Goal: Task Accomplishment & Management: Complete application form

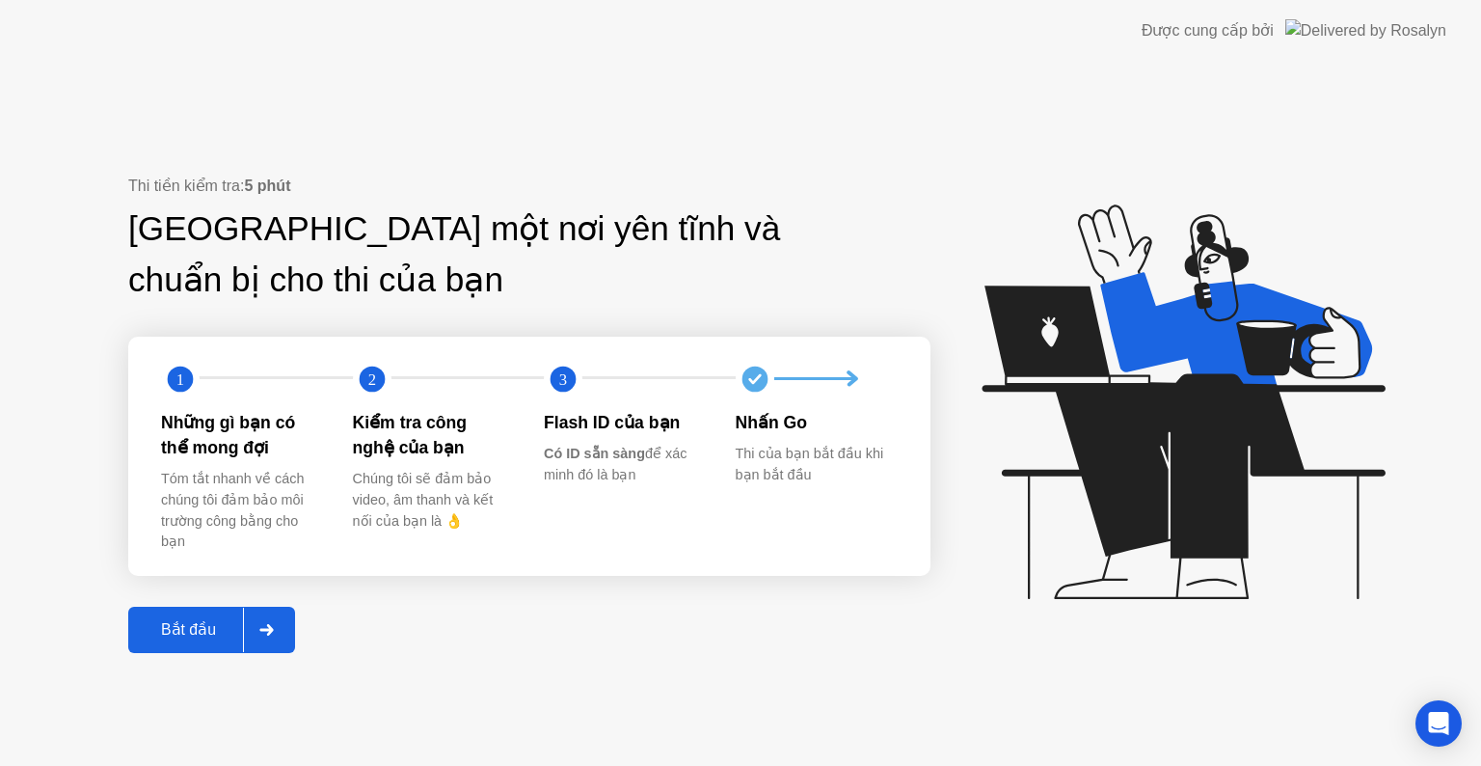
click at [166, 637] on div "Bắt đầu" at bounding box center [188, 629] width 109 height 18
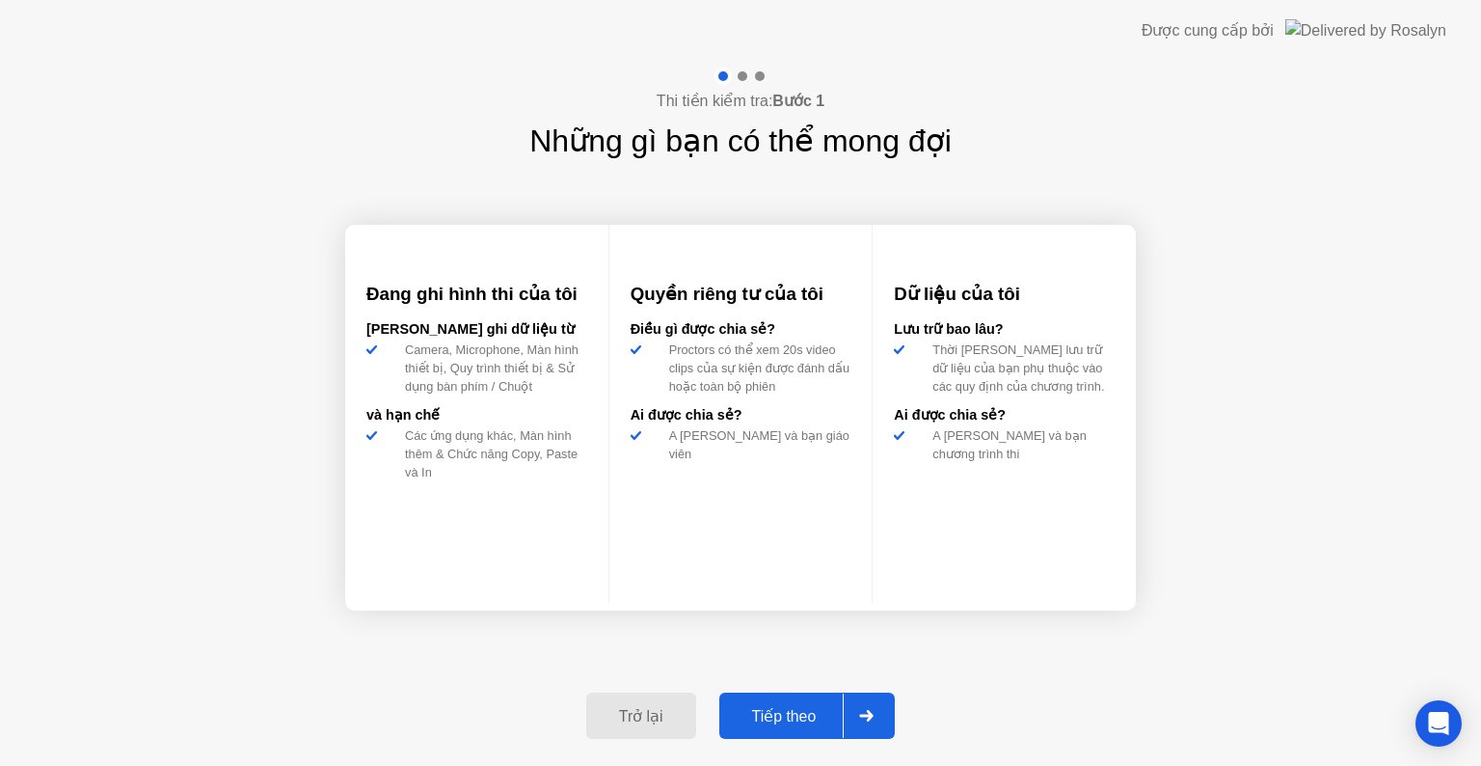
click at [788, 718] on div "Tiếp theo" at bounding box center [784, 716] width 119 height 18
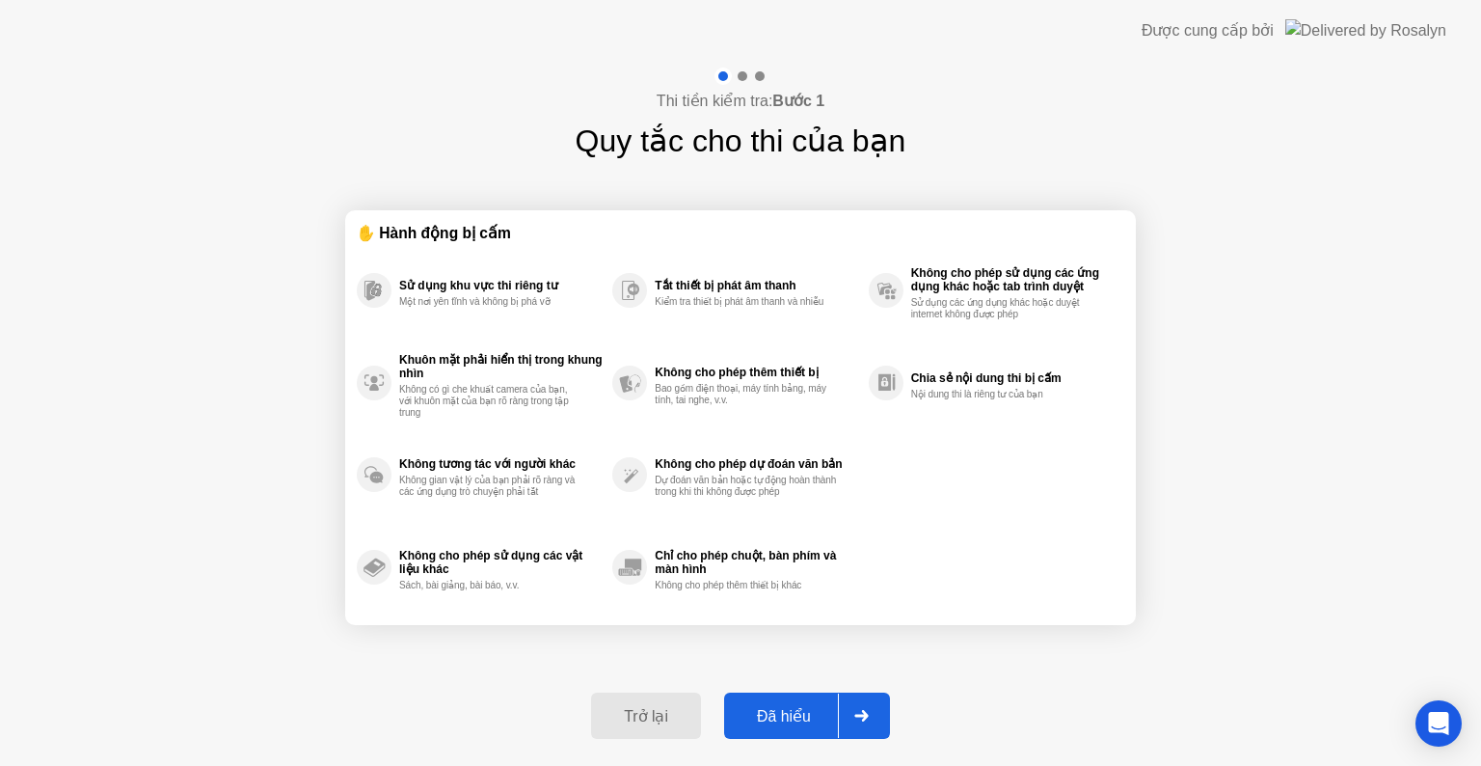
click at [775, 707] on div "Đã hiểu" at bounding box center [784, 716] width 108 height 18
select select "**********"
select select "*******"
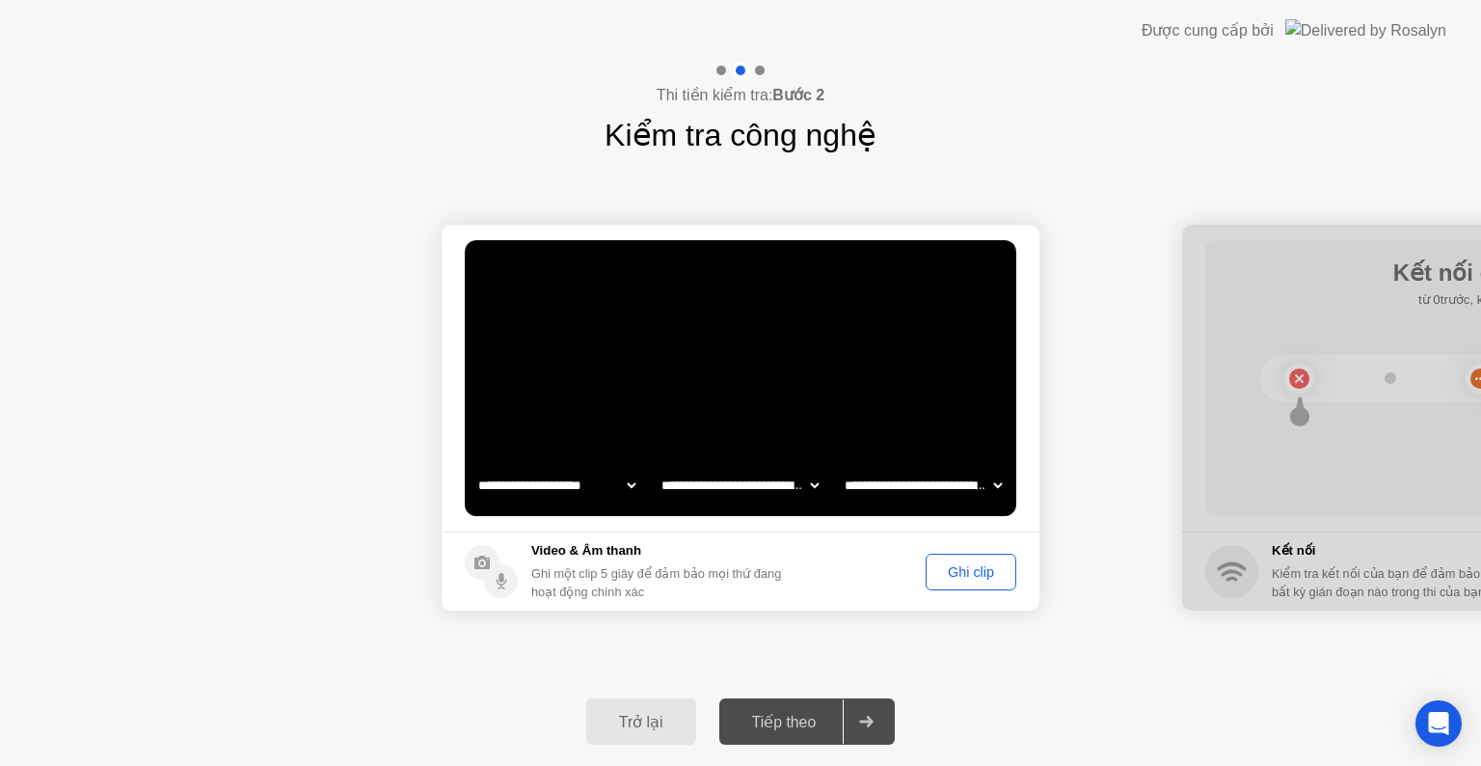
click at [972, 571] on div "Ghi clip" at bounding box center [970, 571] width 77 height 15
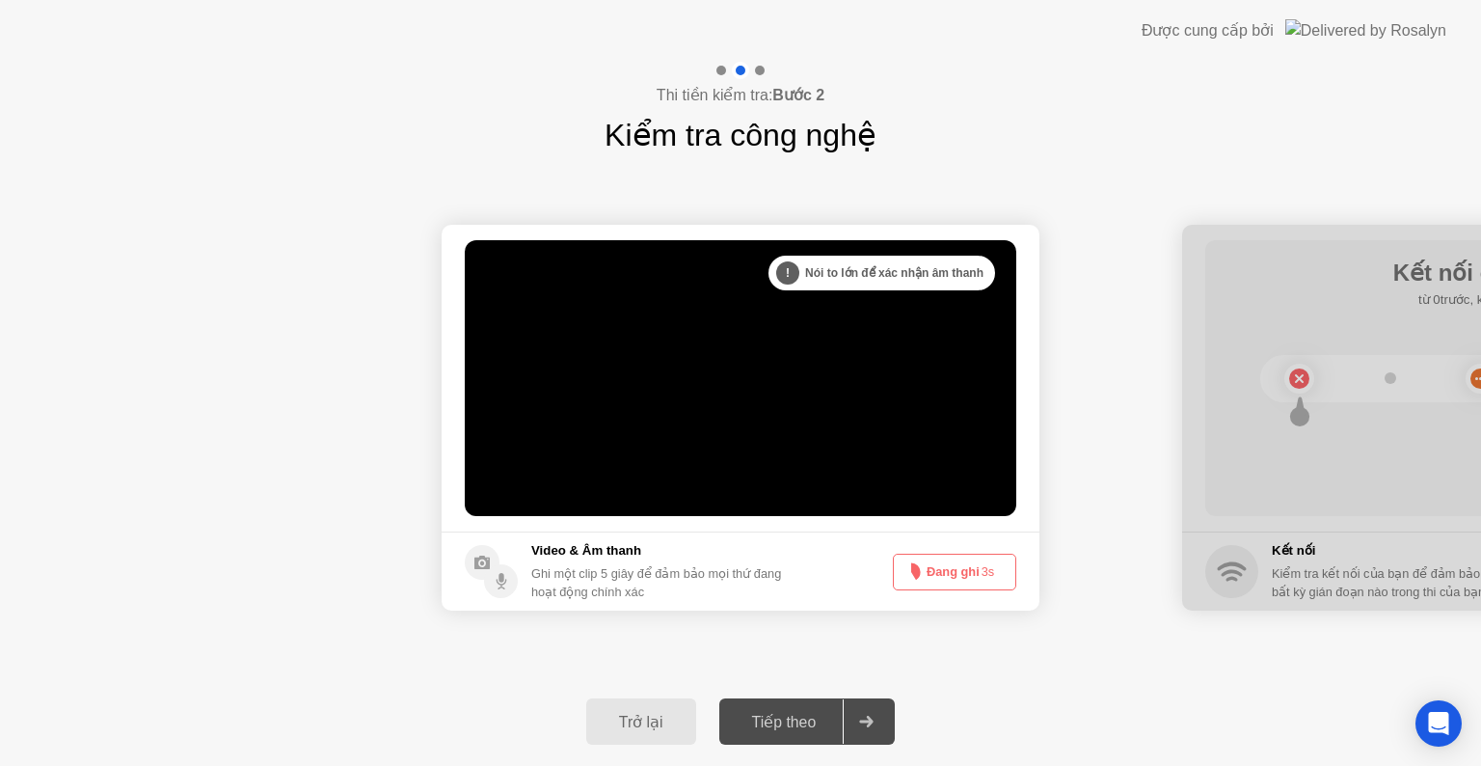
click at [952, 570] on button "Đang ghi 3s" at bounding box center [954, 572] width 123 height 37
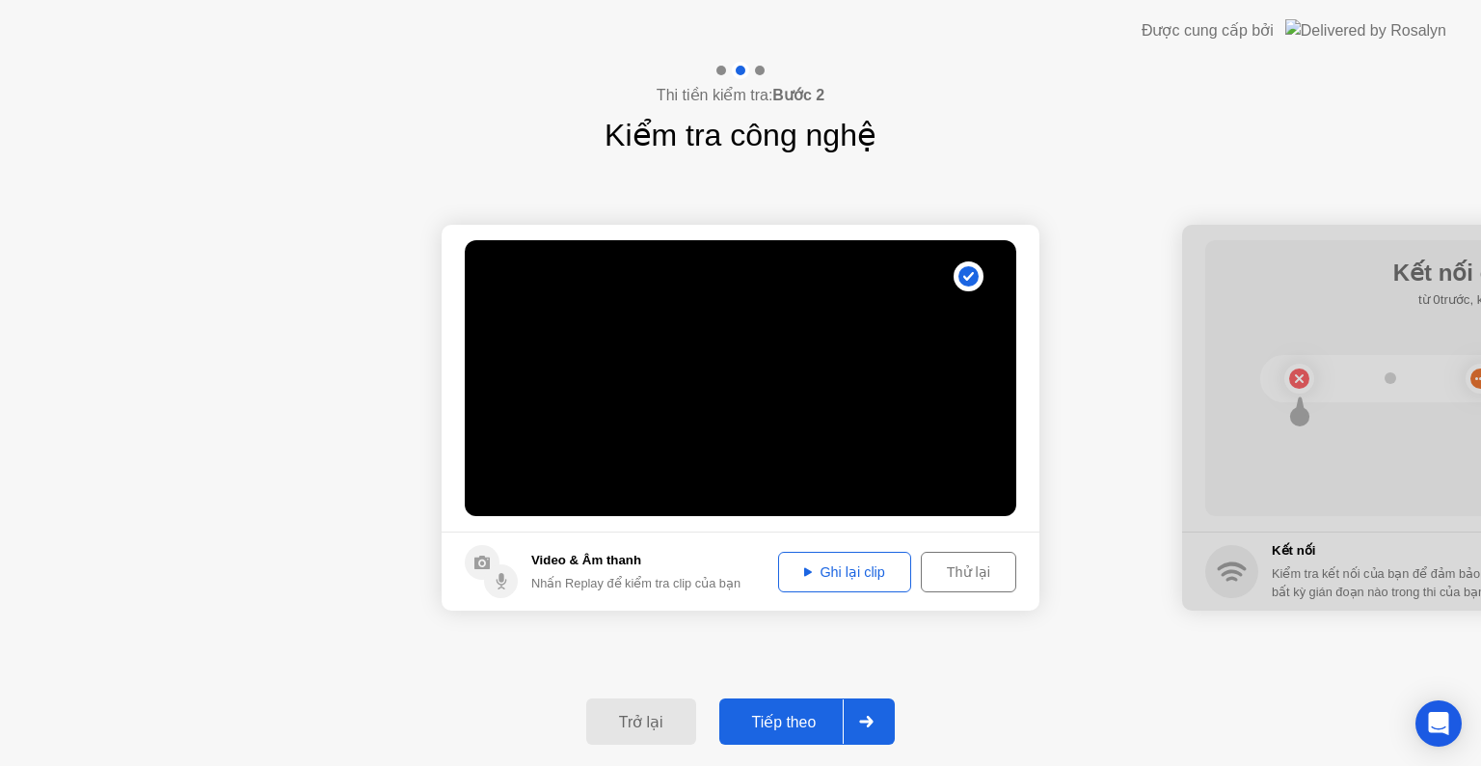
click at [960, 580] on div "Thử lại" at bounding box center [969, 571] width 82 height 15
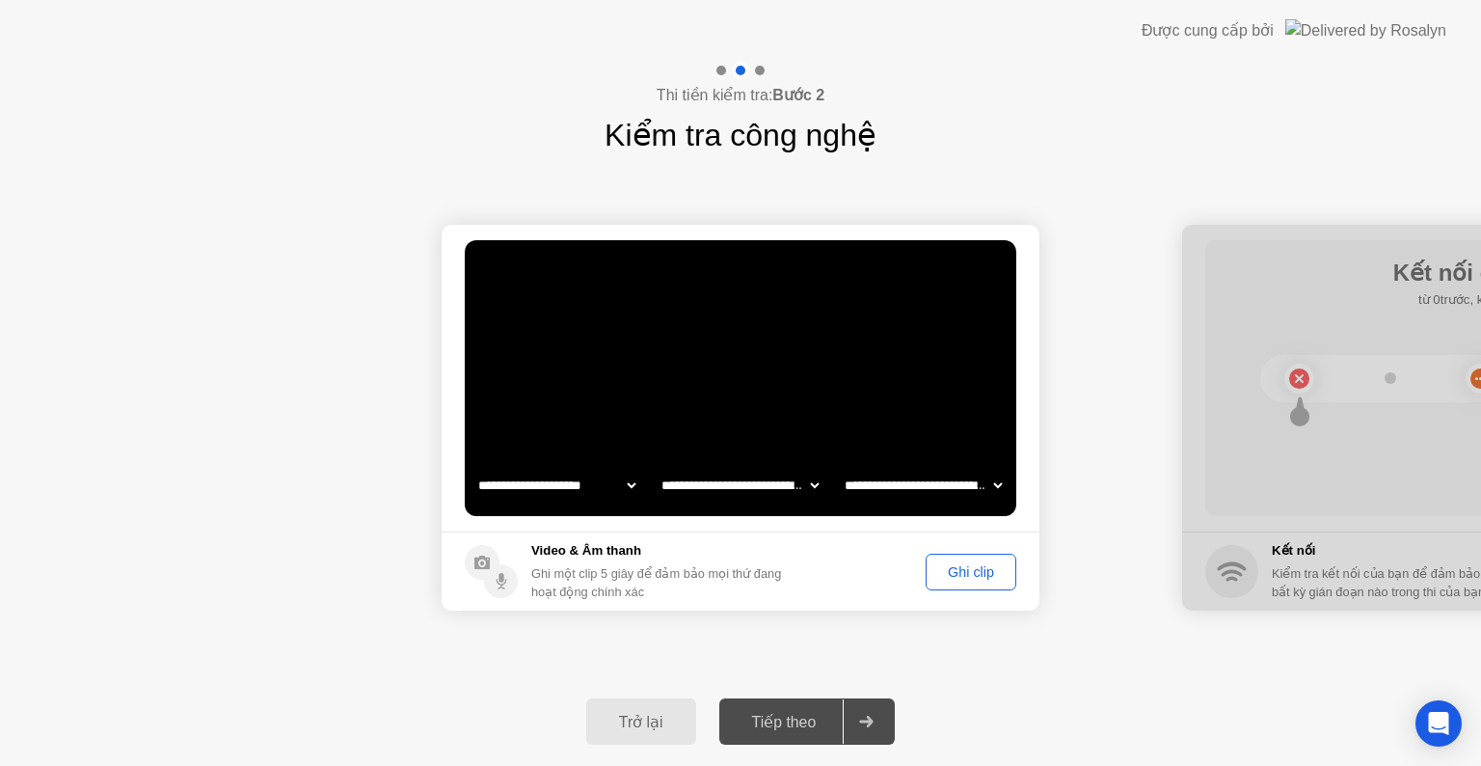
click at [966, 567] on div "Ghi clip" at bounding box center [970, 571] width 77 height 15
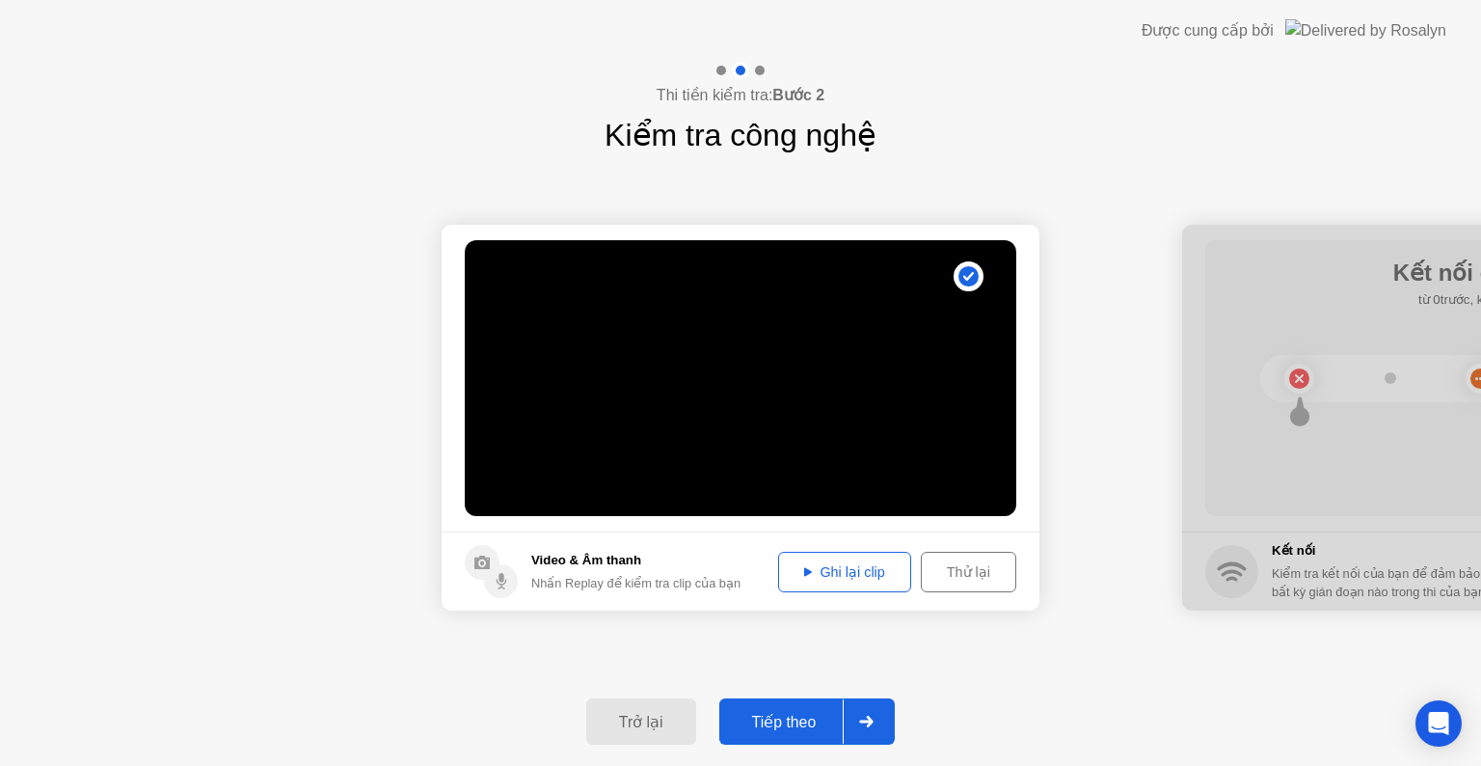
click at [825, 575] on div "Ghi lại clip" at bounding box center [844, 571] width 119 height 15
click at [963, 565] on div "Thử lại" at bounding box center [969, 571] width 82 height 15
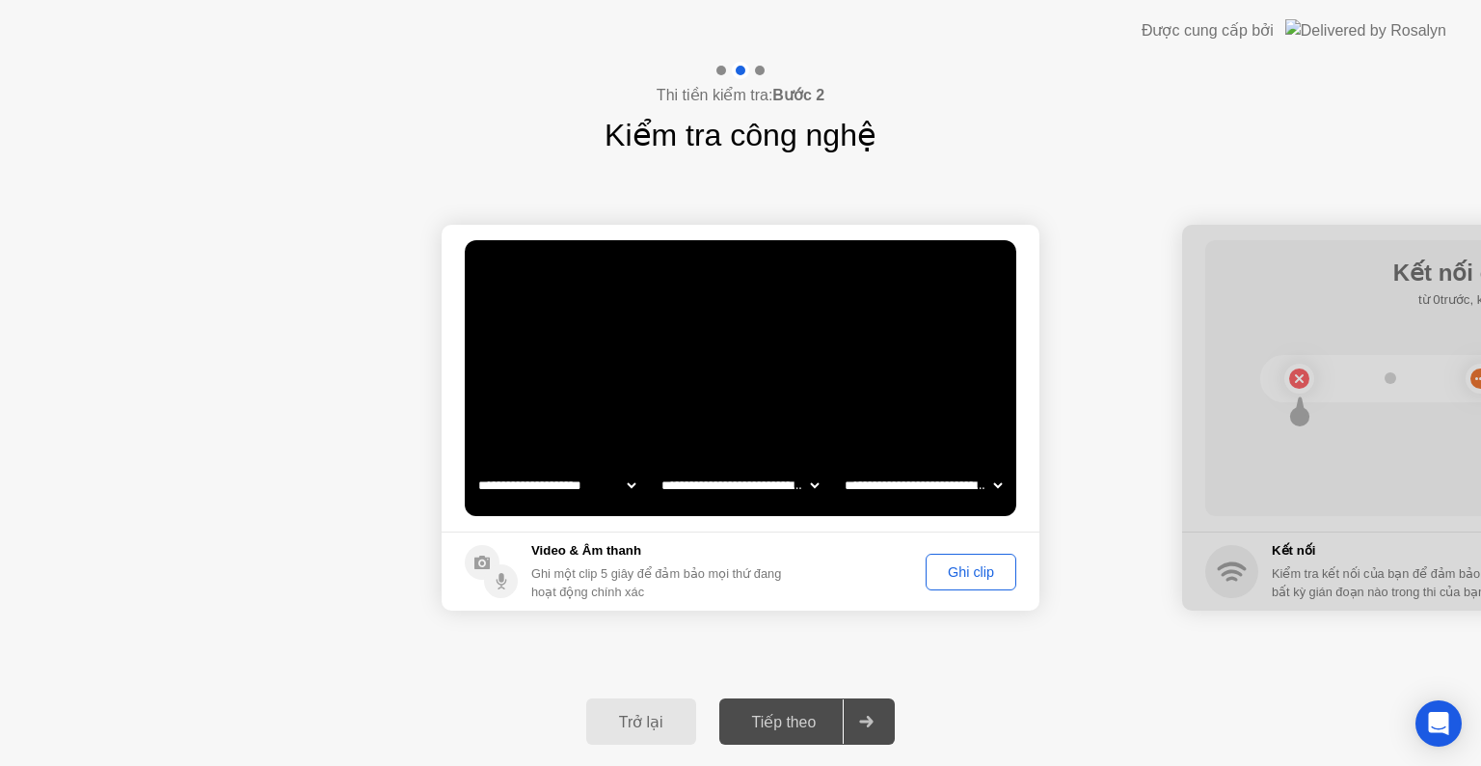
click at [959, 570] on div "Ghi clip" at bounding box center [970, 571] width 77 height 15
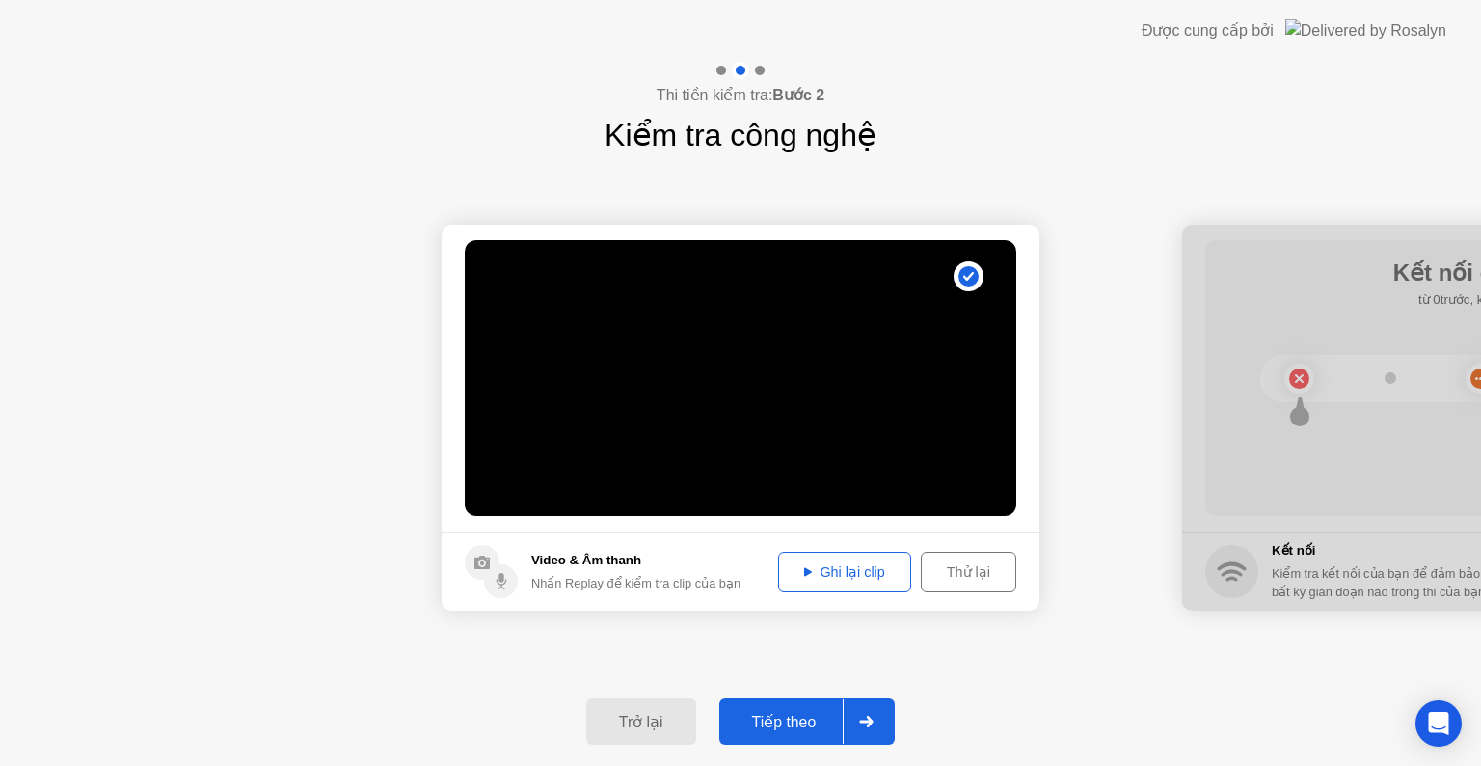
click at [830, 572] on div "Ghi lại clip" at bounding box center [844, 571] width 119 height 15
click at [779, 719] on div "Tiếp theo" at bounding box center [784, 722] width 119 height 18
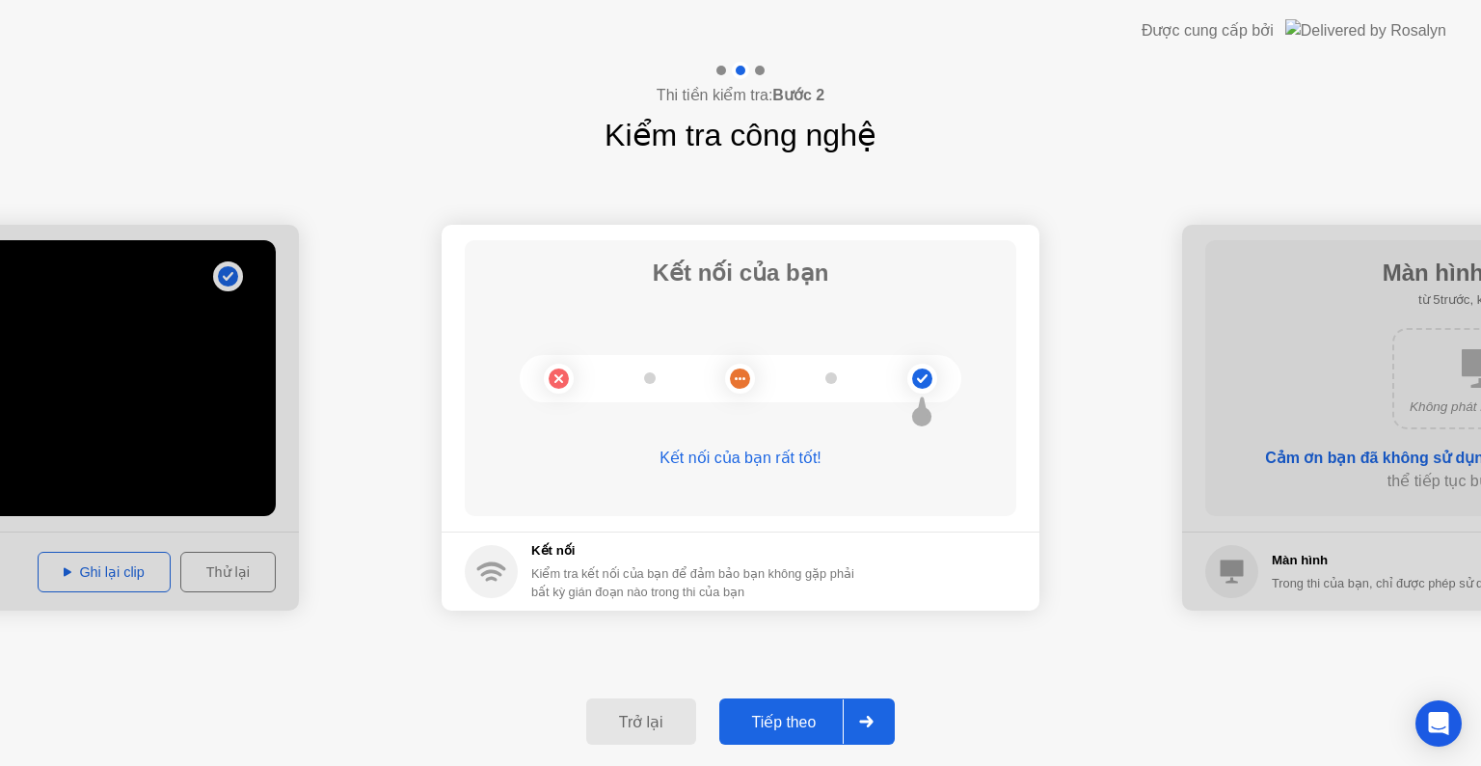
click at [795, 718] on div "Tiếp theo" at bounding box center [784, 722] width 119 height 18
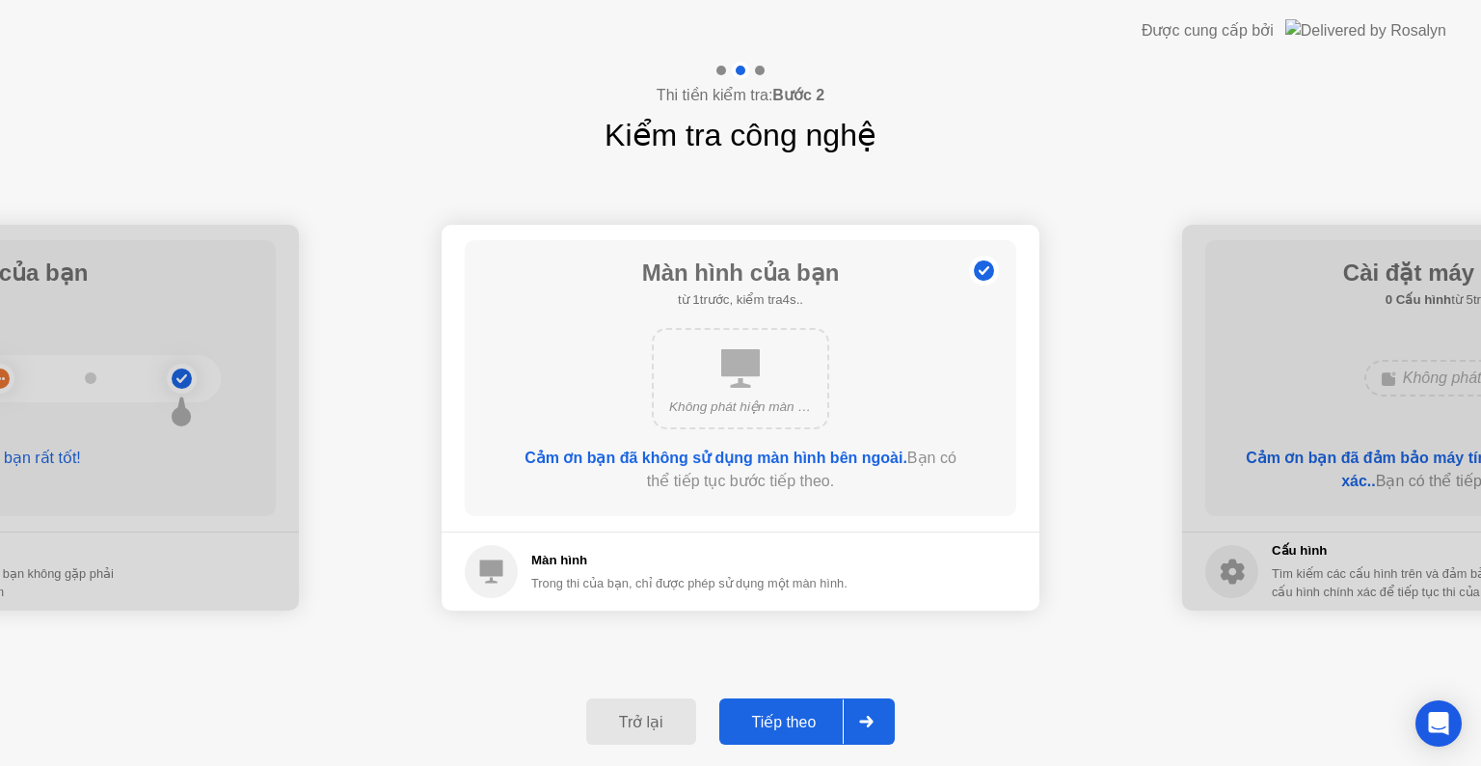
click at [794, 720] on div "Tiếp theo" at bounding box center [784, 722] width 119 height 18
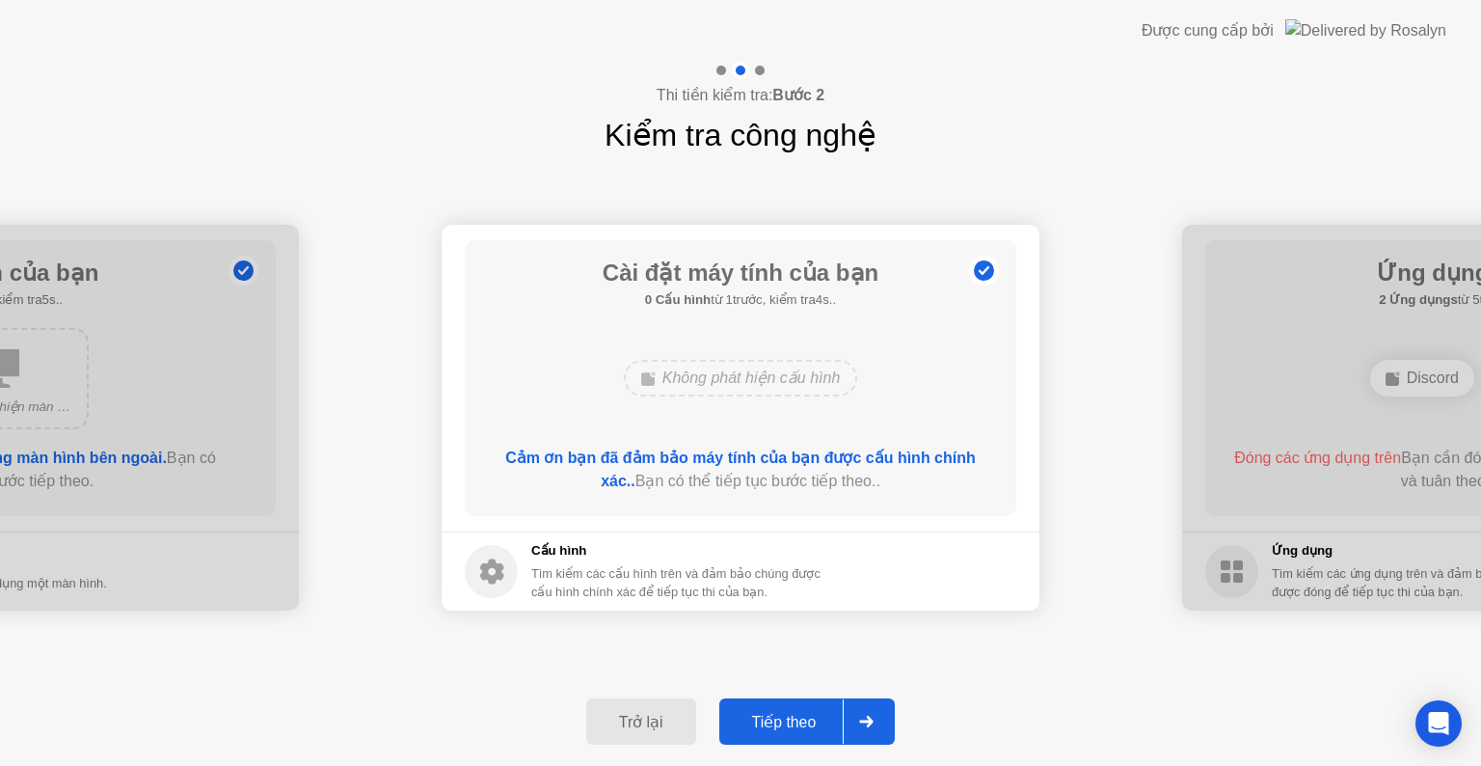
click at [773, 716] on div "Tiếp theo" at bounding box center [784, 722] width 119 height 18
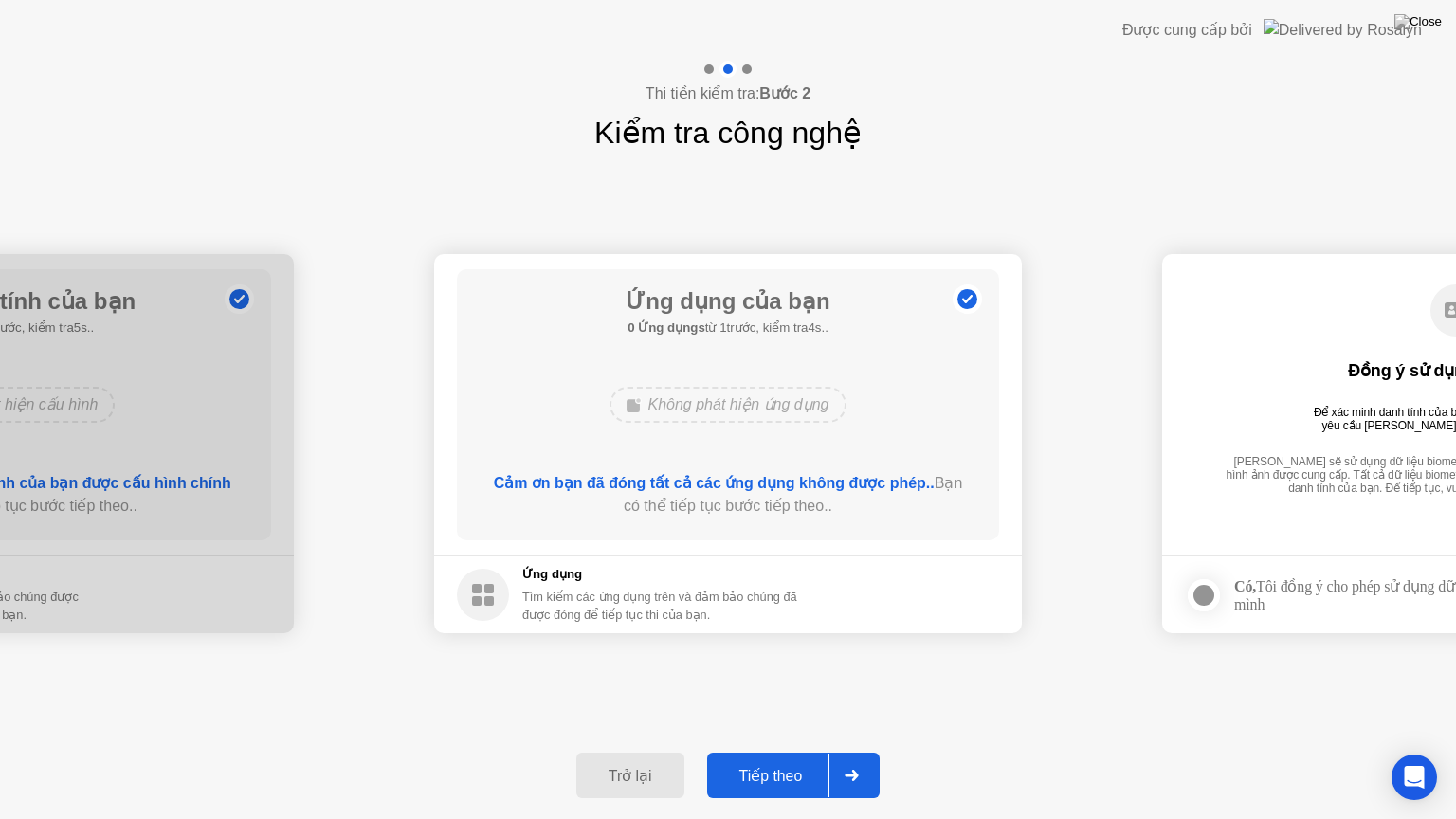
click at [776, 752] on div "Tiếp theo" at bounding box center [771, 776] width 117 height 18
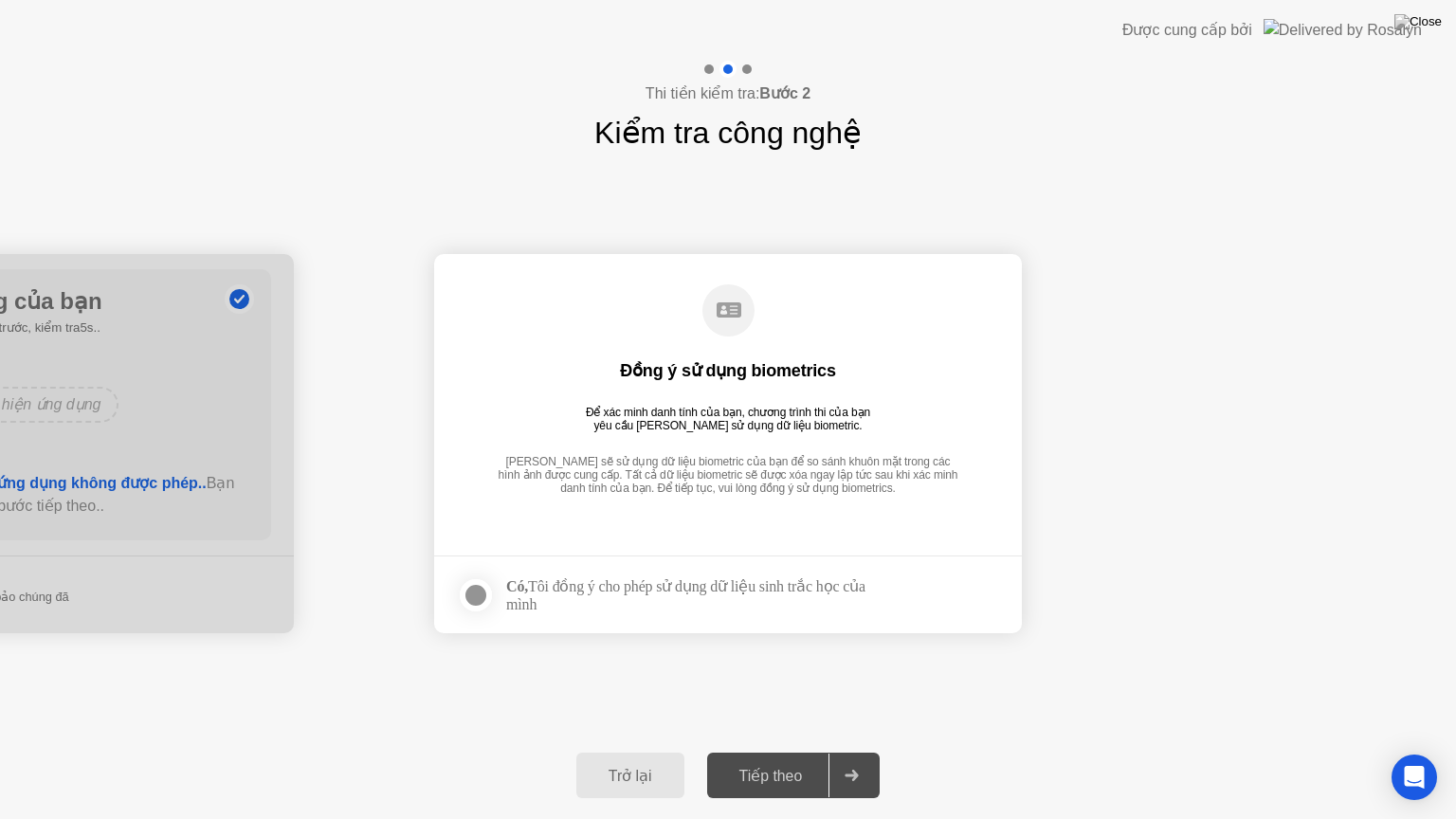
click at [483, 594] on div at bounding box center [476, 595] width 23 height 23
click at [788, 752] on div "Tiếp theo" at bounding box center [771, 776] width 117 height 18
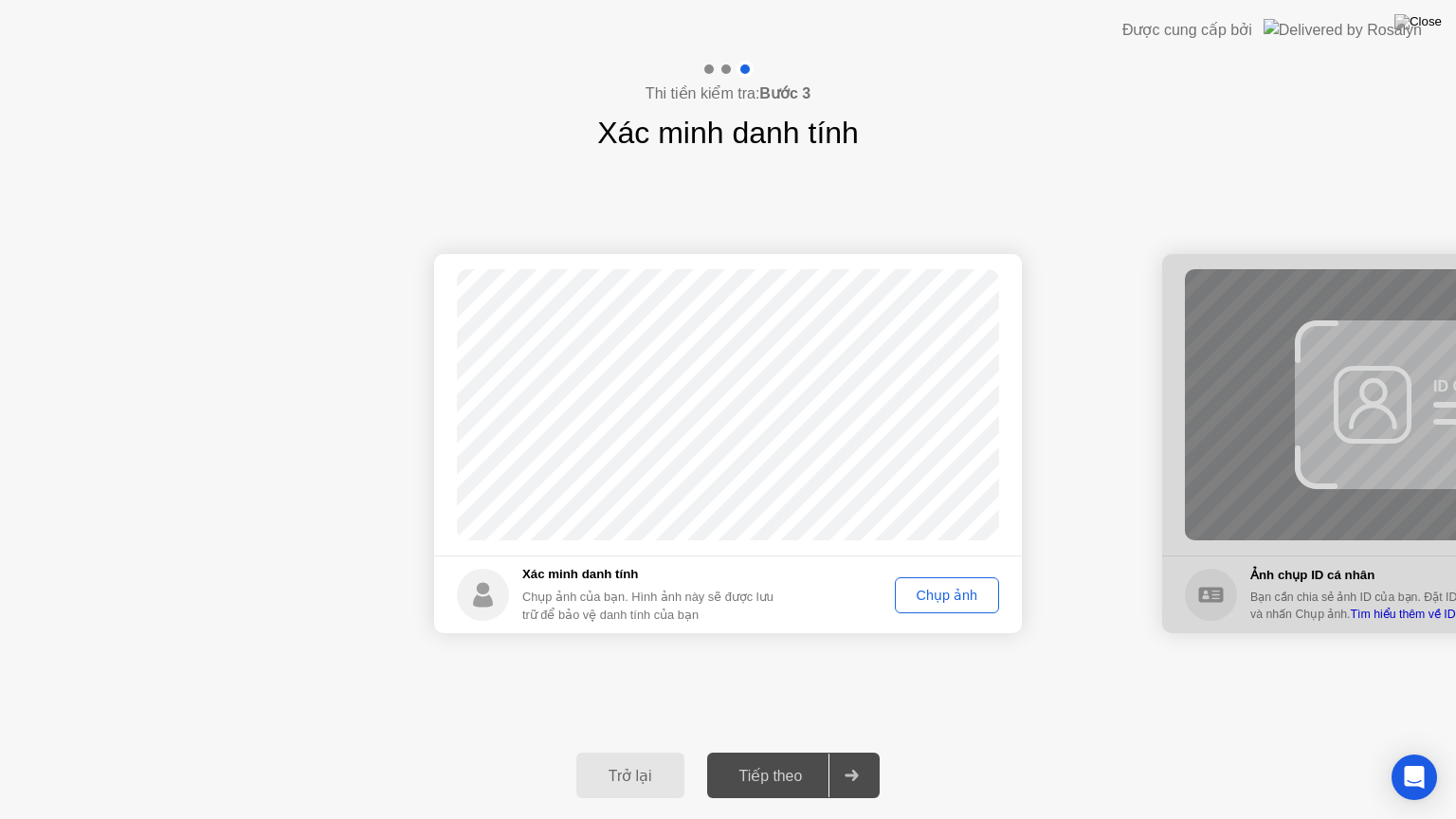
click at [954, 604] on button "Chụp ảnh" at bounding box center [947, 595] width 104 height 36
click at [786, 752] on div "Tiếp theo" at bounding box center [771, 776] width 117 height 18
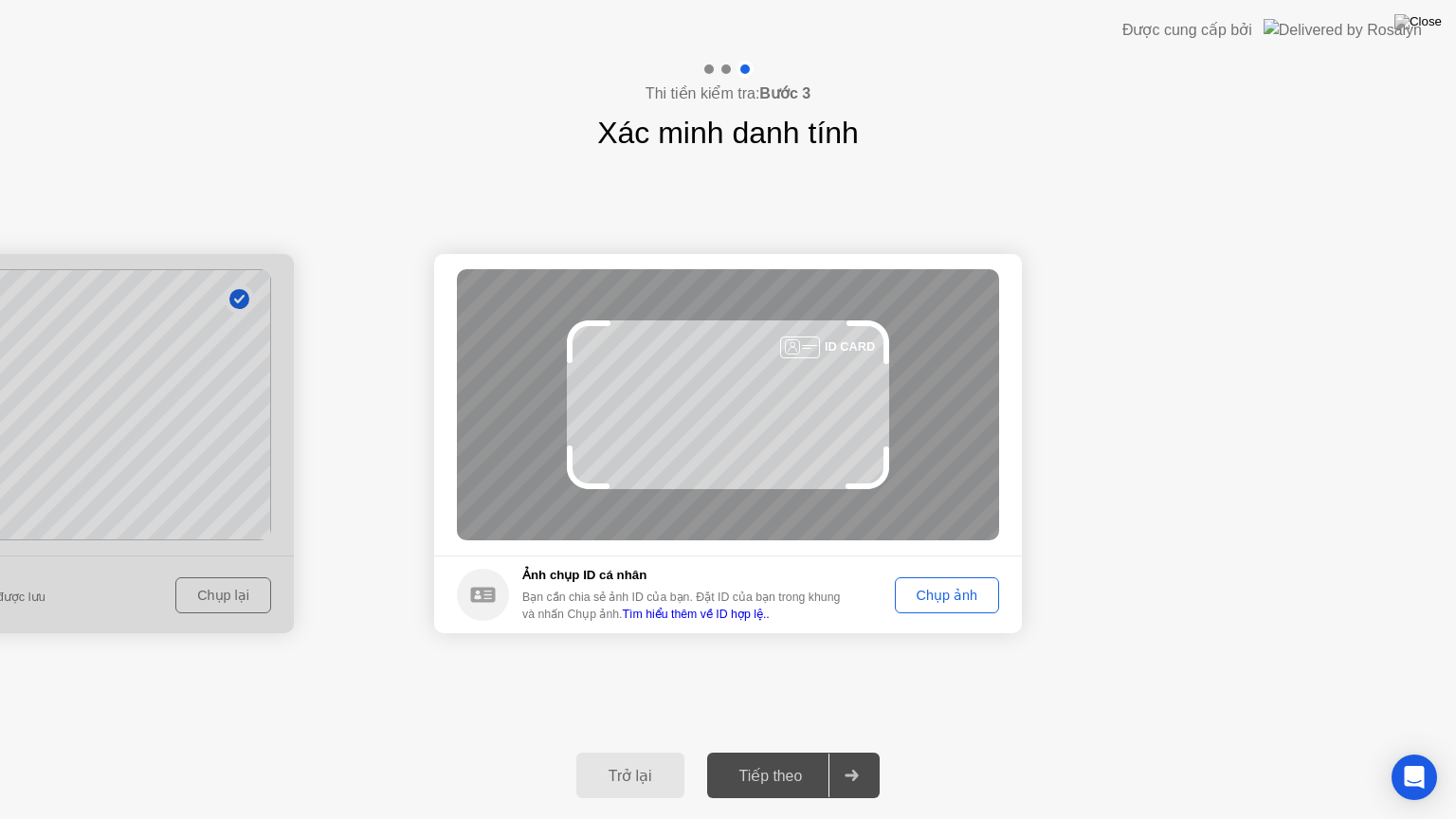
click at [976, 598] on div "Chụp ảnh" at bounding box center [947, 595] width 91 height 15
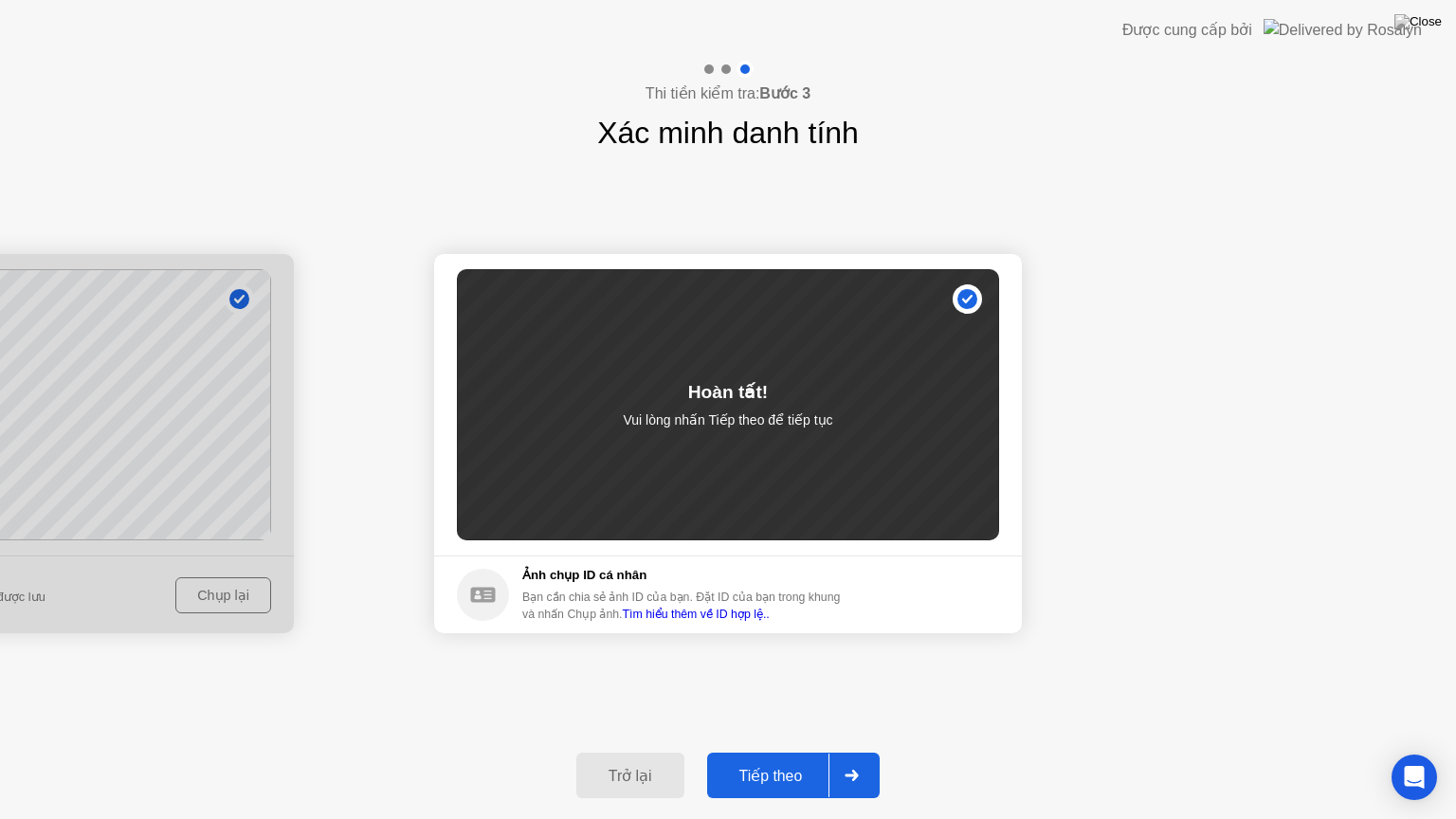
click at [764, 752] on div "Tiếp theo" at bounding box center [771, 776] width 117 height 18
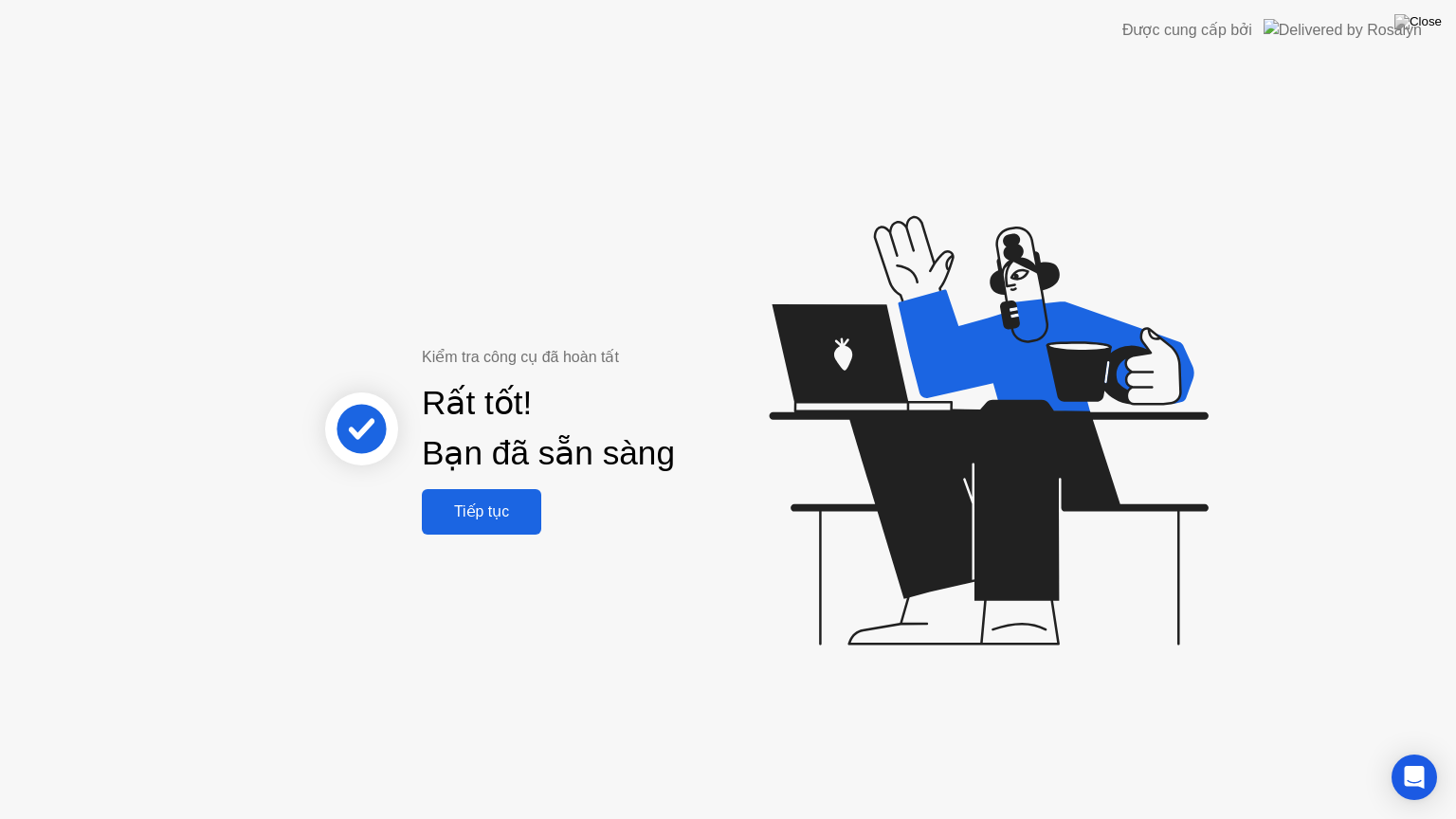
click at [494, 525] on button "Tiếp tục" at bounding box center [482, 512] width 120 height 45
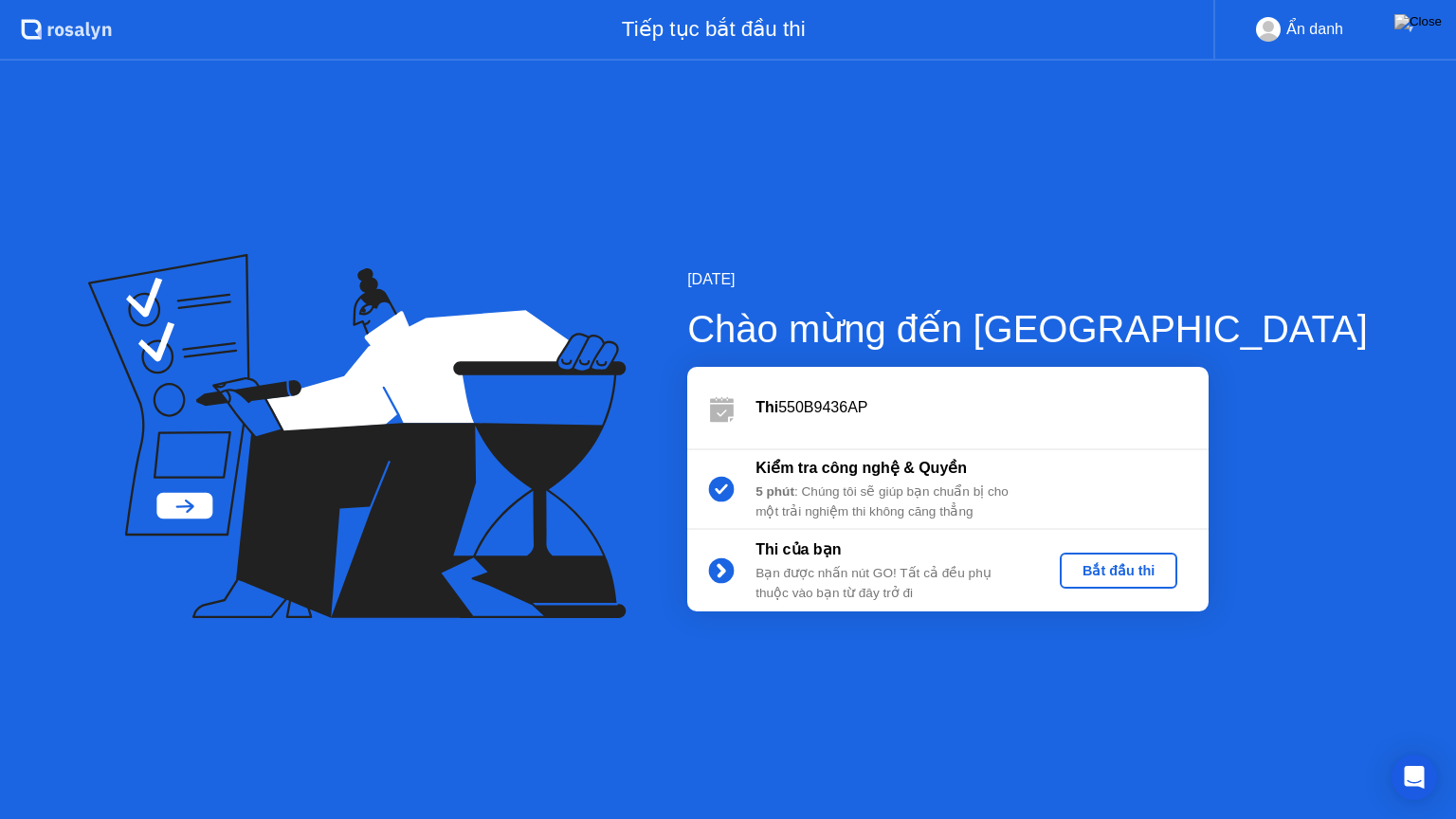
click at [1170, 567] on div "Bắt đầu thi" at bounding box center [1119, 570] width 102 height 15
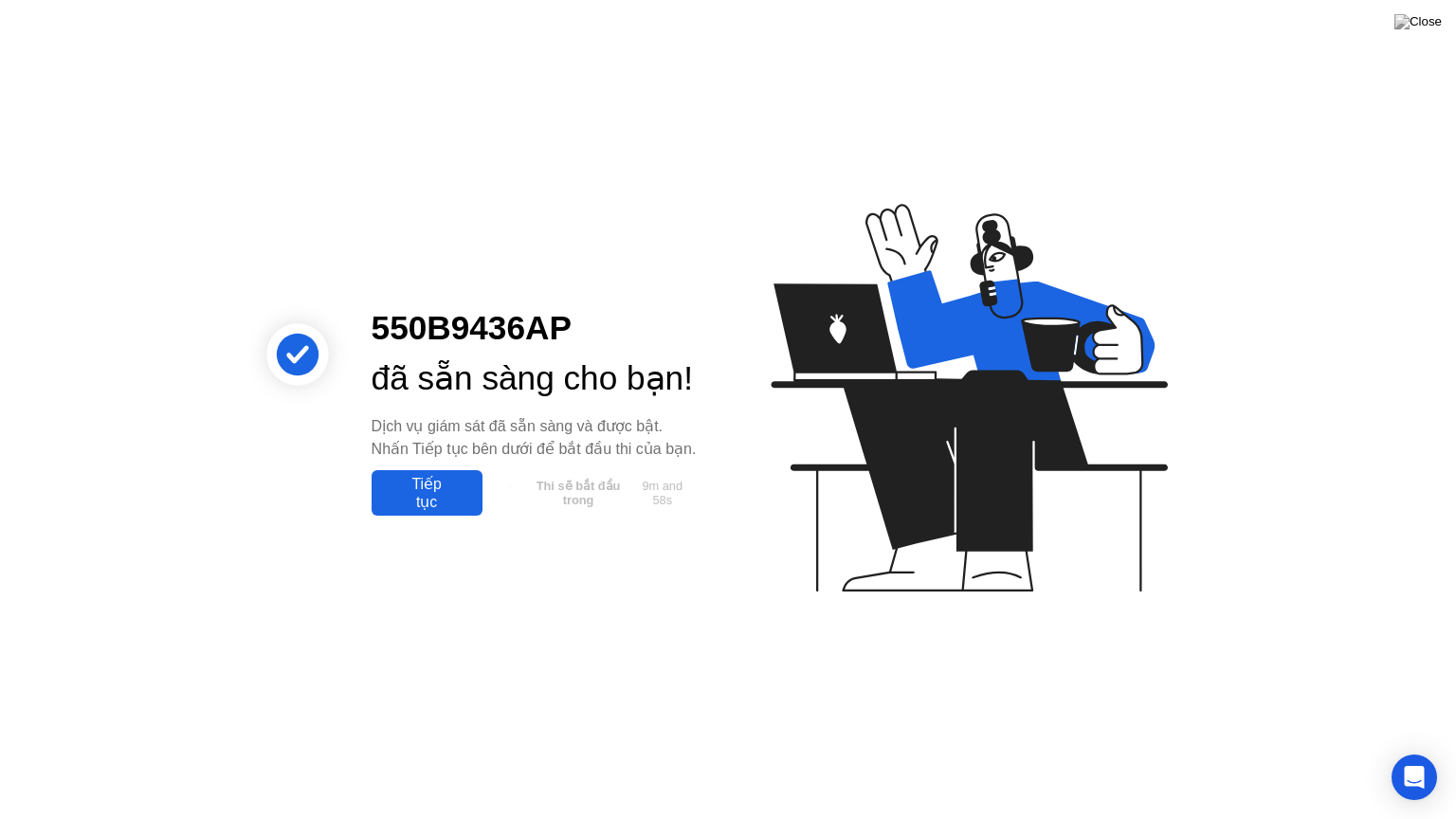
click at [434, 511] on div "Tiếp tục" at bounding box center [427, 493] width 99 height 36
